Goal: Task Accomplishment & Management: Use online tool/utility

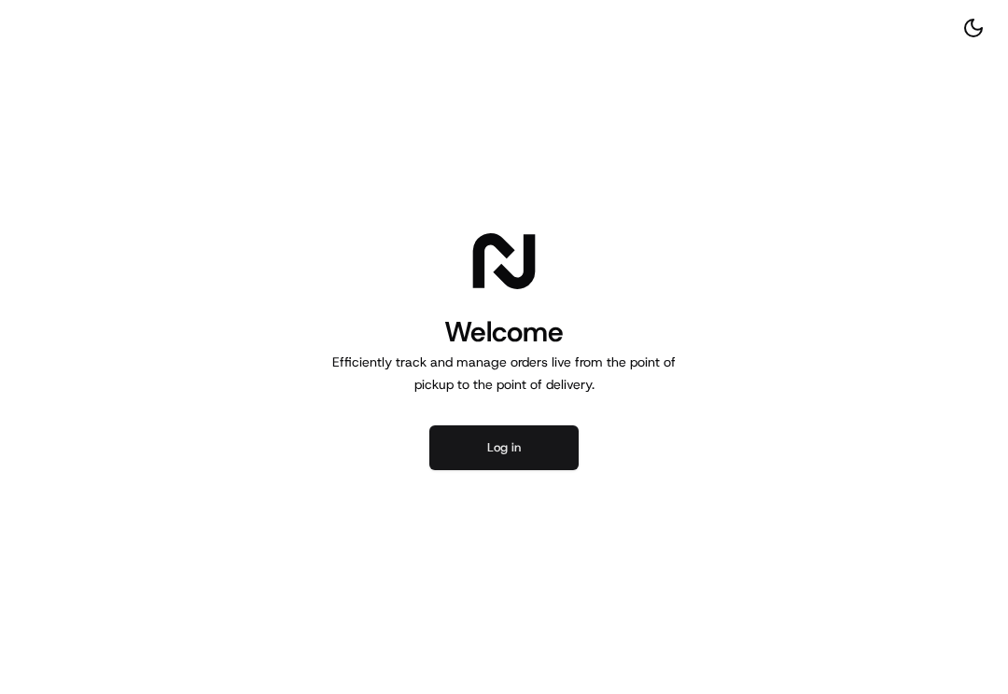
click at [492, 448] on button "Log in" at bounding box center [503, 448] width 149 height 45
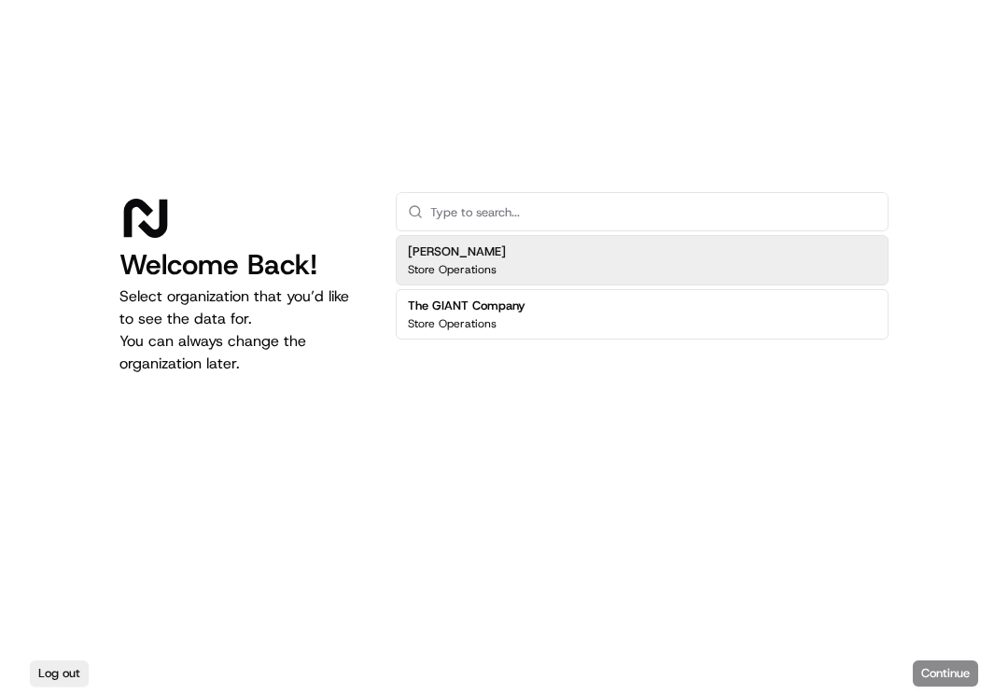
click at [577, 267] on div "Martin's Store Operations" at bounding box center [642, 260] width 493 height 50
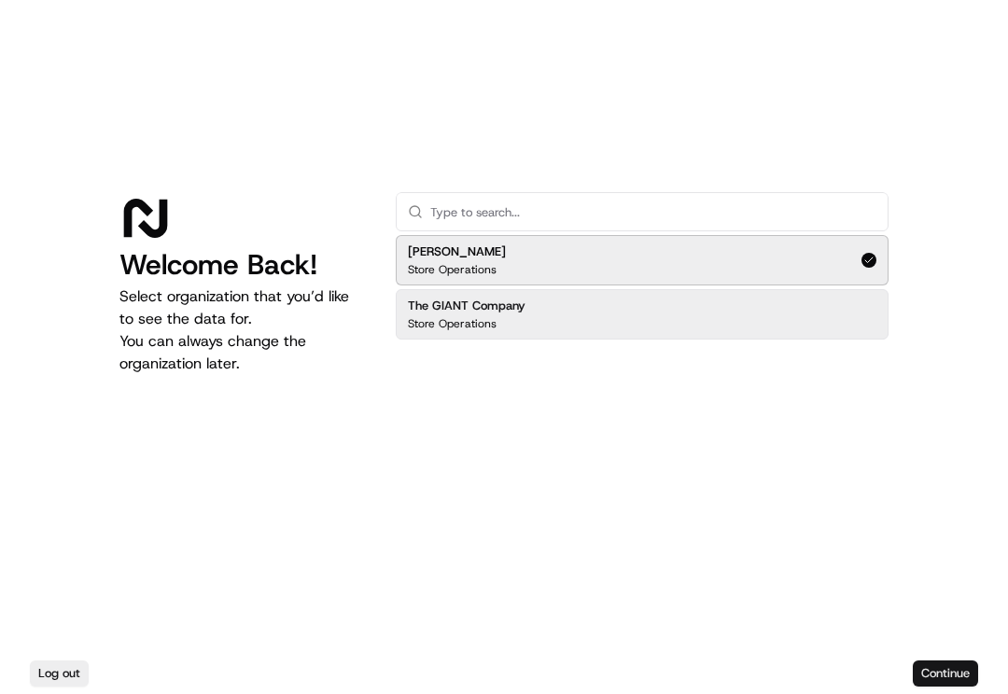
click at [953, 668] on button "Continue" at bounding box center [945, 674] width 65 height 26
